Goal: Information Seeking & Learning: Learn about a topic

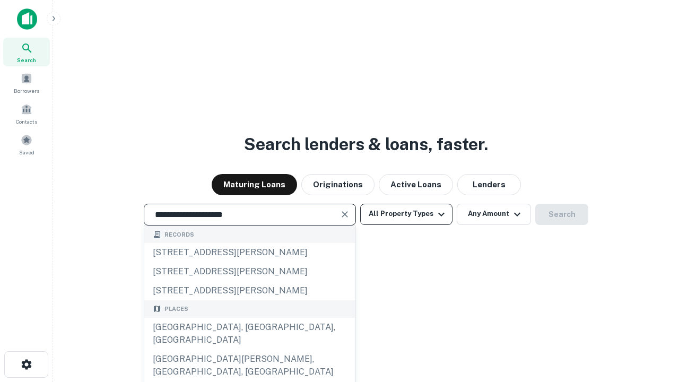
click at [249, 349] on div "[GEOGRAPHIC_DATA], [GEOGRAPHIC_DATA], [GEOGRAPHIC_DATA]" at bounding box center [249, 334] width 211 height 32
click at [406, 214] on button "All Property Types" at bounding box center [406, 214] width 92 height 21
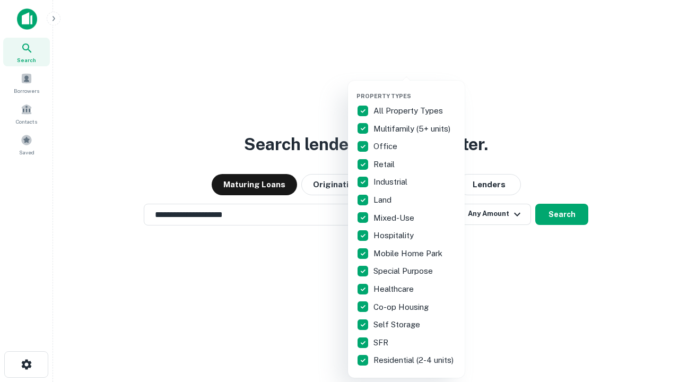
type input "**********"
click at [415, 89] on button "button" at bounding box center [414, 89] width 117 height 1
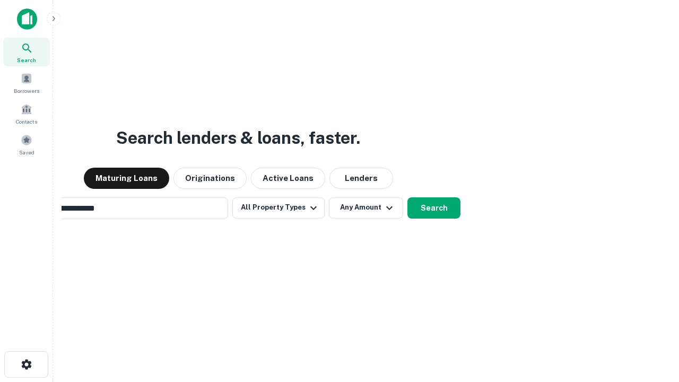
scroll to position [16, 0]
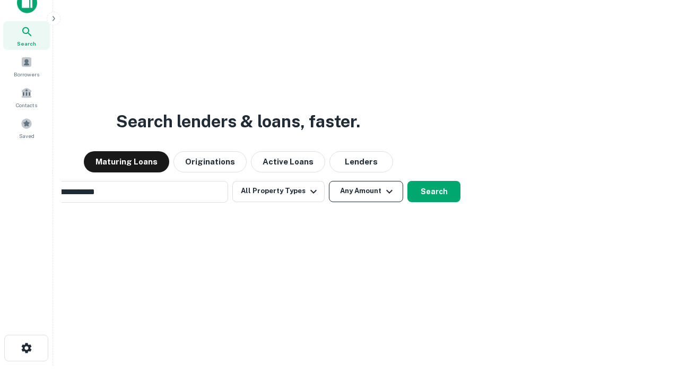
click at [329, 181] on button "Any Amount" at bounding box center [366, 191] width 74 height 21
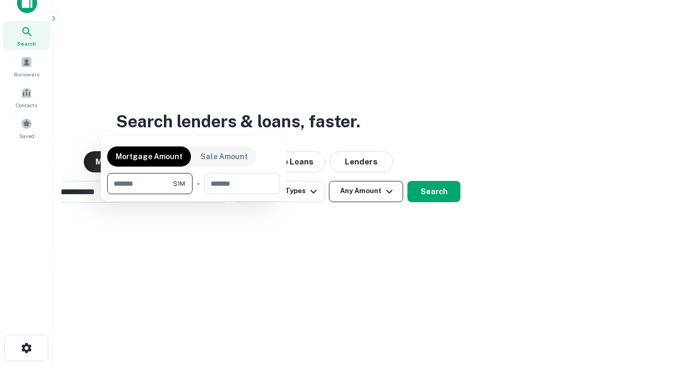
scroll to position [17, 0]
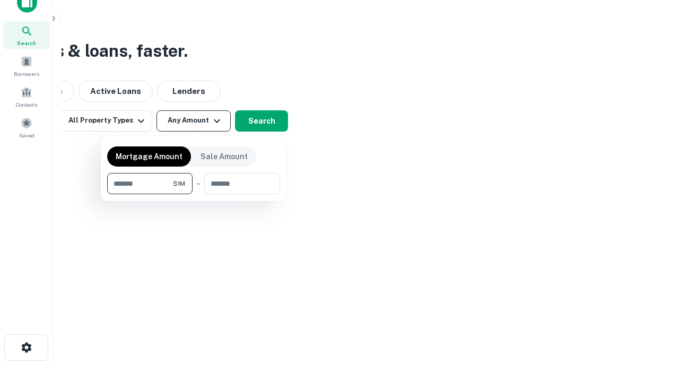
type input "*******"
click at [194, 194] on button "button" at bounding box center [193, 194] width 173 height 1
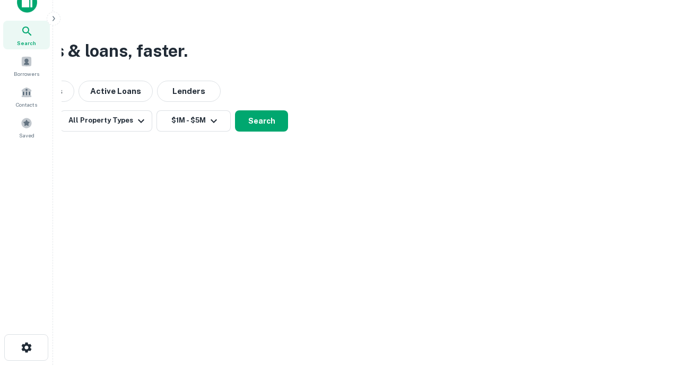
scroll to position [16, 0]
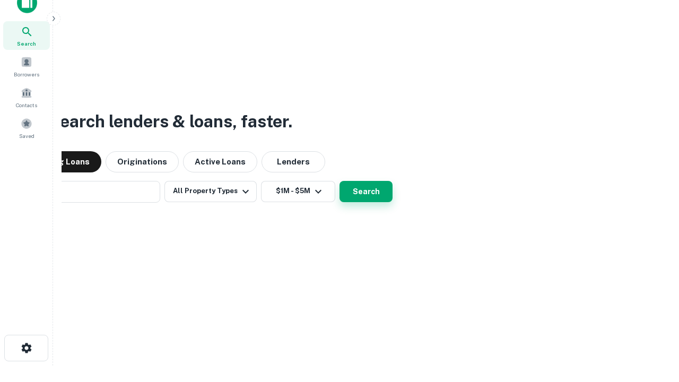
click at [339, 181] on button "Search" at bounding box center [365, 191] width 53 height 21
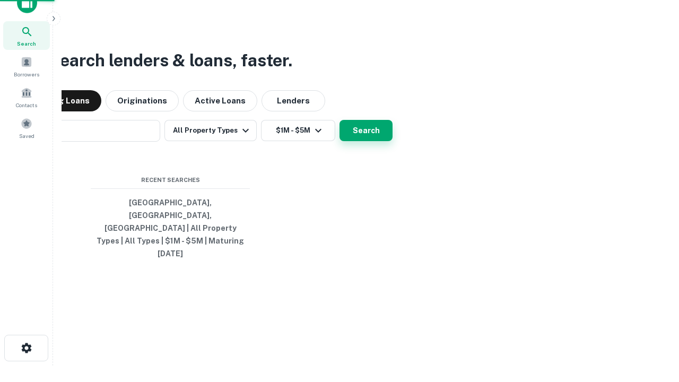
scroll to position [17, 0]
